Goal: Navigation & Orientation: Find specific page/section

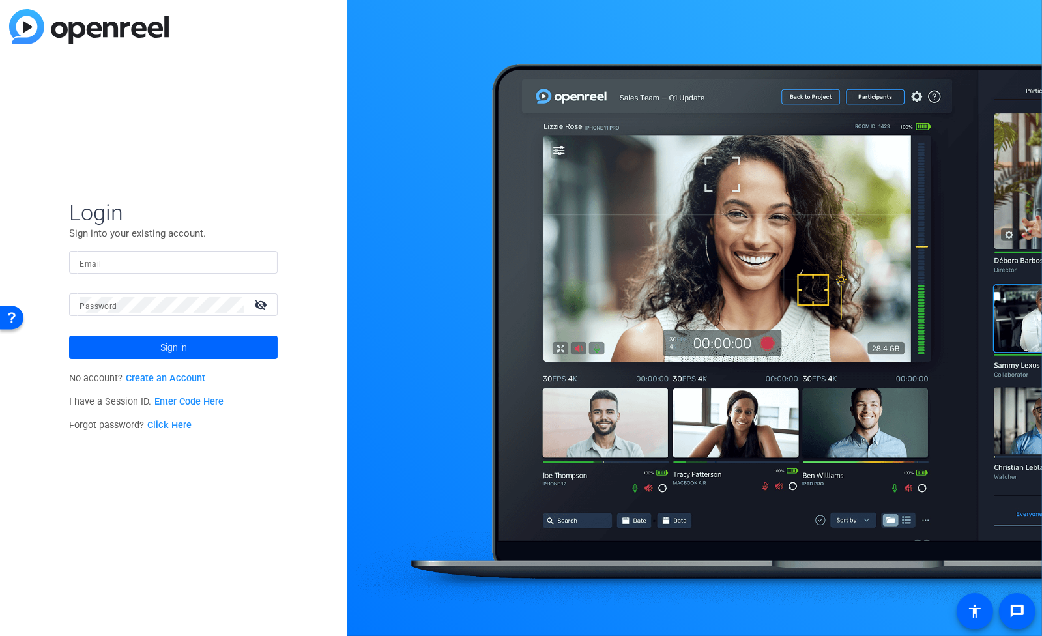
click at [188, 265] on input "Email" at bounding box center [174, 263] width 188 height 16
click at [187, 265] on input "Email" at bounding box center [174, 263] width 188 height 16
type input "[EMAIL_ADDRESS][DOMAIN_NAME]"
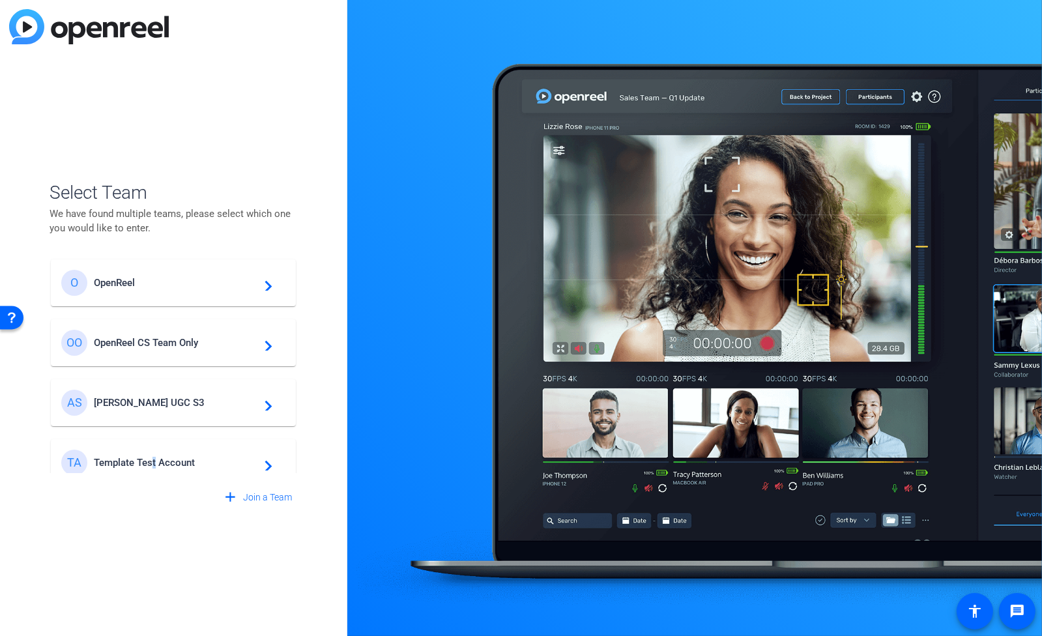
click at [155, 448] on mat-card-content "TA Template Test Account navigate_next" at bounding box center [173, 462] width 245 height 47
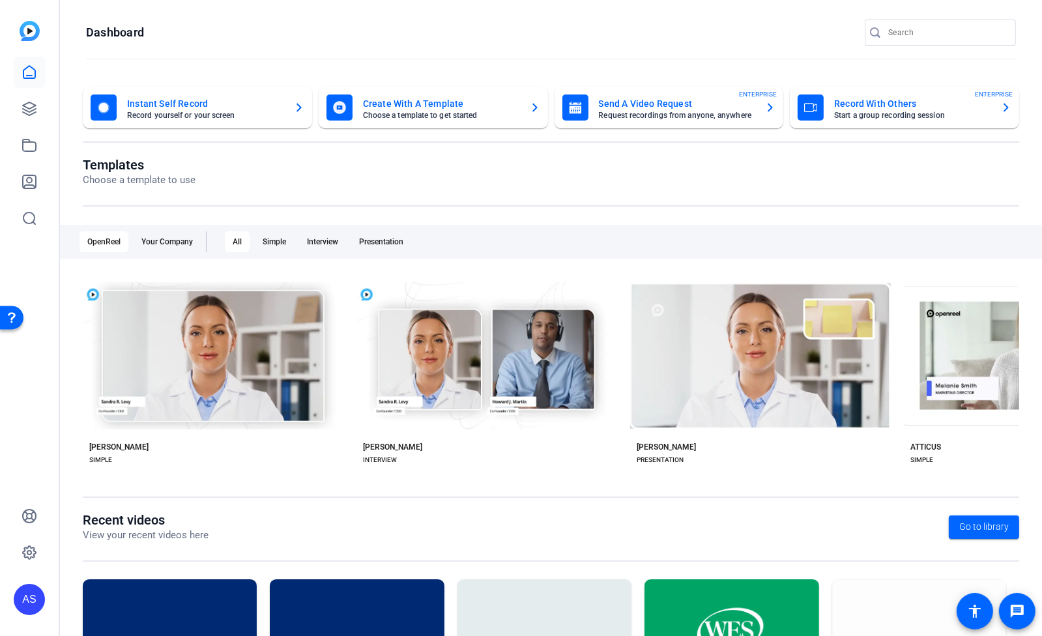
click at [683, 212] on div "Templates Choose a template to use OpenReel Your Company All Simple Interview P…" at bounding box center [551, 334] width 937 height 355
